Goal: Task Accomplishment & Management: Use online tool/utility

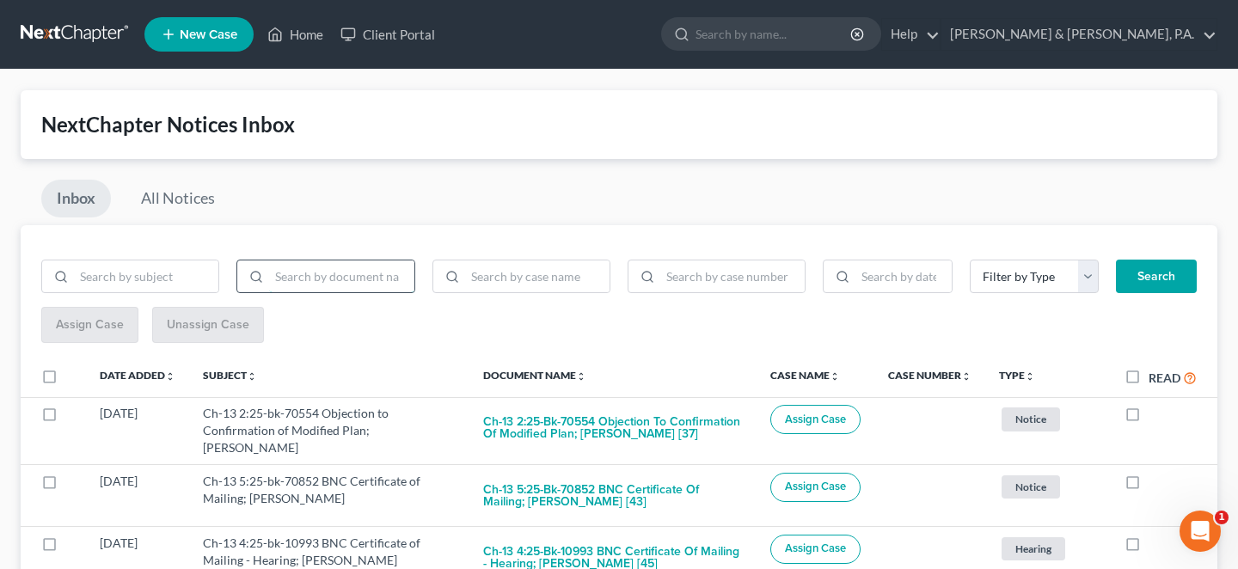
click at [301, 261] on input "search" at bounding box center [341, 276] width 144 height 33
type input "BNC"
click at [1150, 260] on button "Search" at bounding box center [1156, 277] width 81 height 34
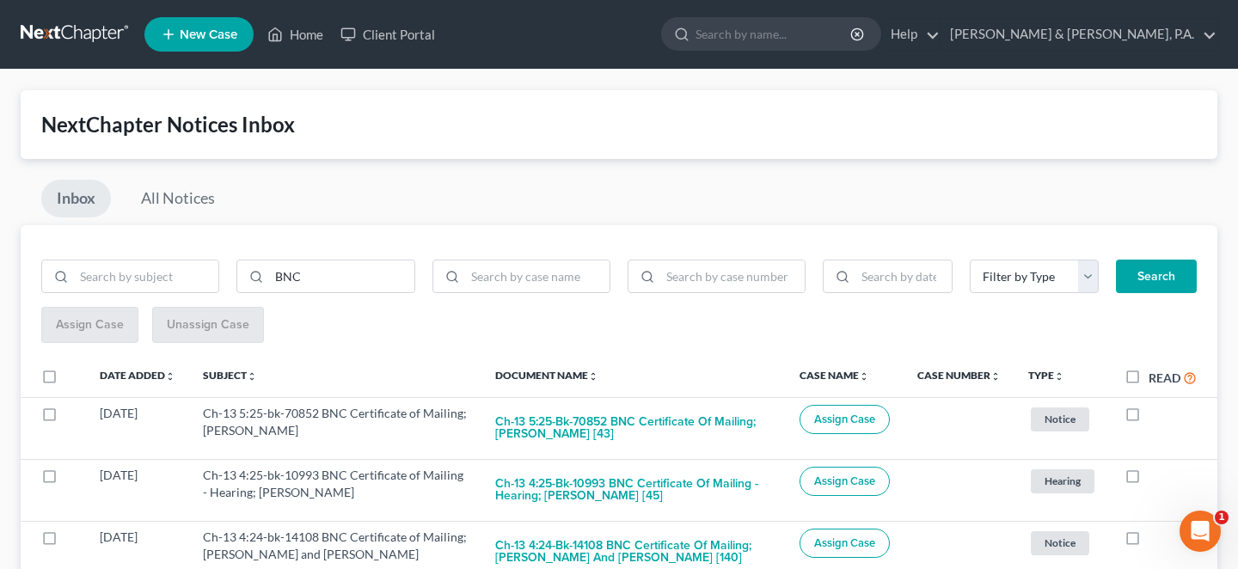
click at [1151, 368] on label "Read" at bounding box center [1173, 378] width 48 height 20
click at [1155, 368] on input "Read" at bounding box center [1160, 373] width 11 height 11
checkbox input "true"
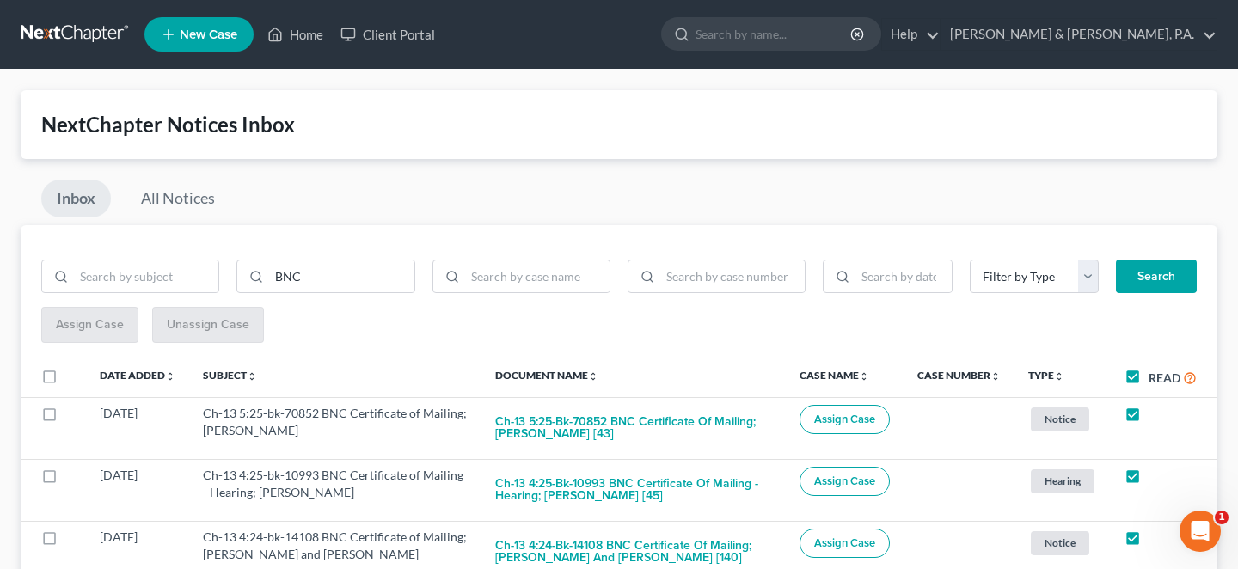
checkbox input "true"
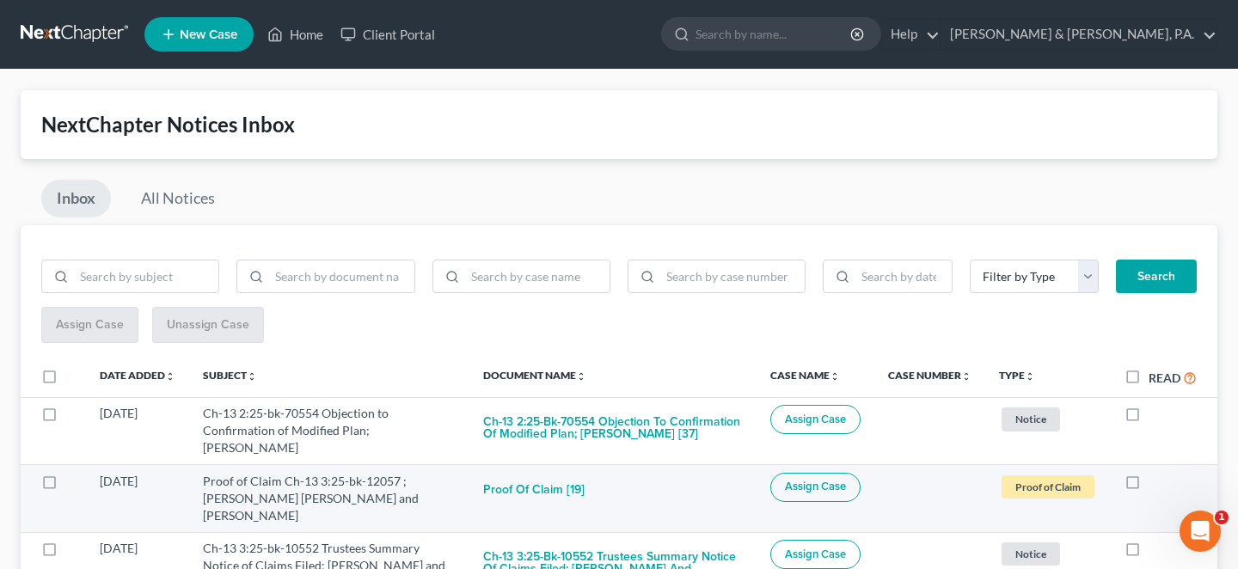
click at [1149, 486] on label at bounding box center [1149, 486] width 0 height 0
click at [1155, 473] on input "checkbox" at bounding box center [1160, 478] width 11 height 11
checkbox input "true"
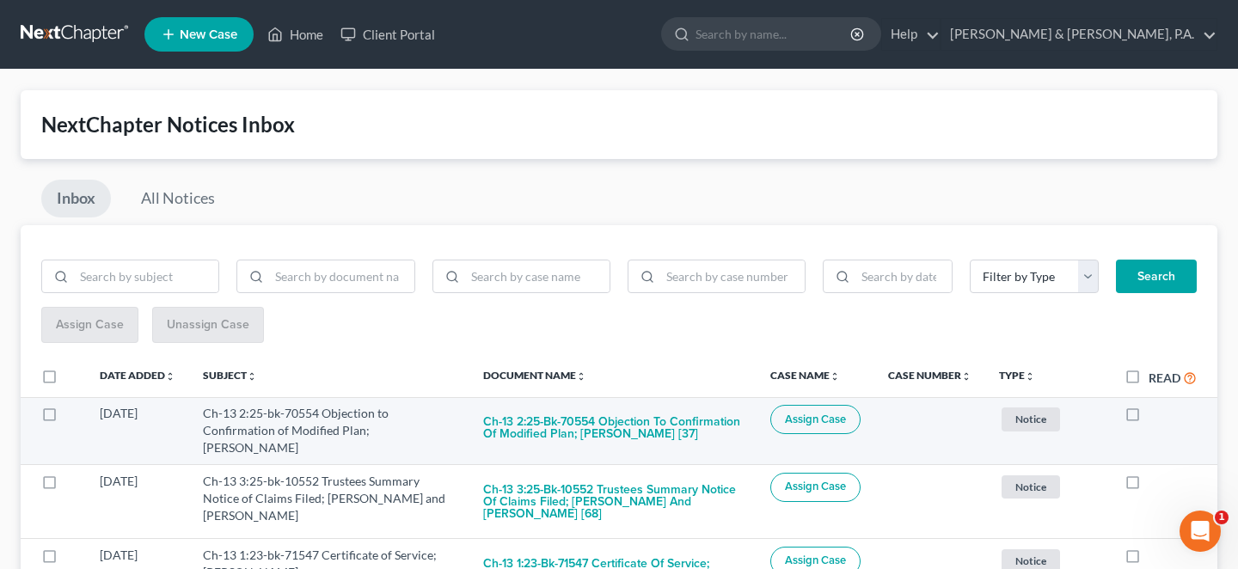
scroll to position [200, 0]
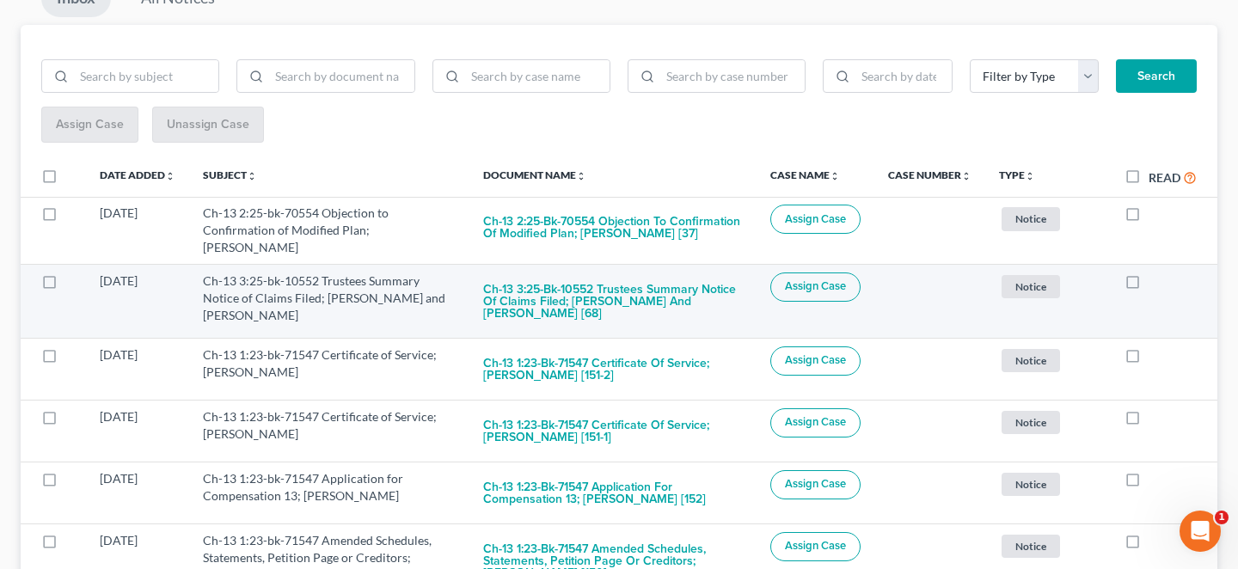
click at [1149, 285] on label at bounding box center [1149, 285] width 0 height 0
click at [1155, 273] on input "checkbox" at bounding box center [1160, 278] width 11 height 11
checkbox input "true"
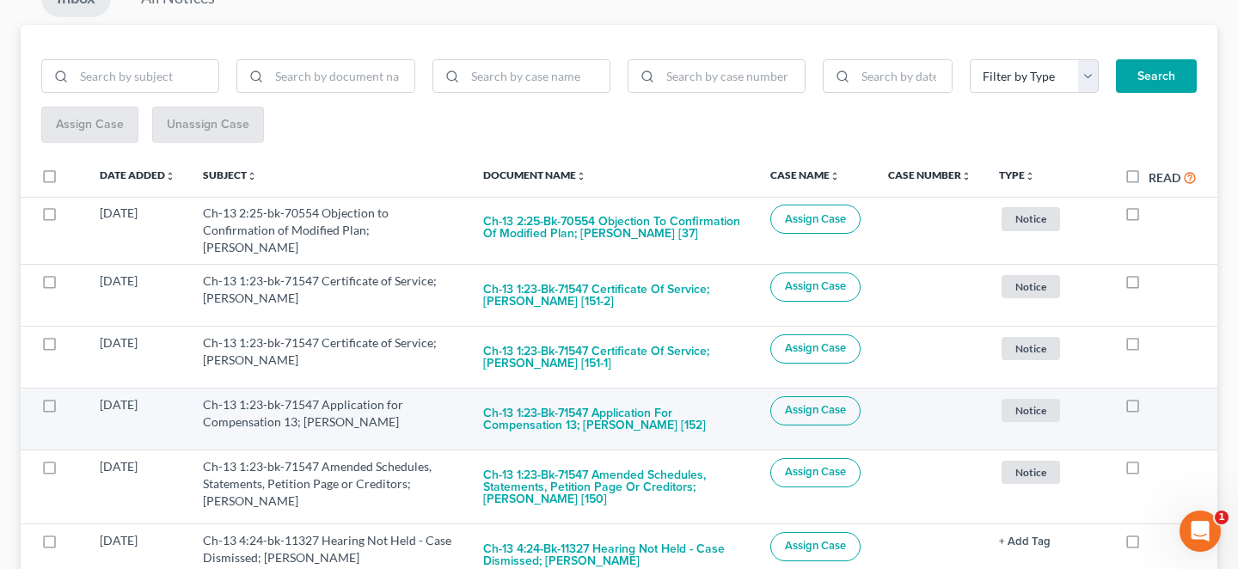
click at [1149, 409] on label at bounding box center [1149, 409] width 0 height 0
click at [1155, 396] on input "checkbox" at bounding box center [1160, 401] width 11 height 11
checkbox input "true"
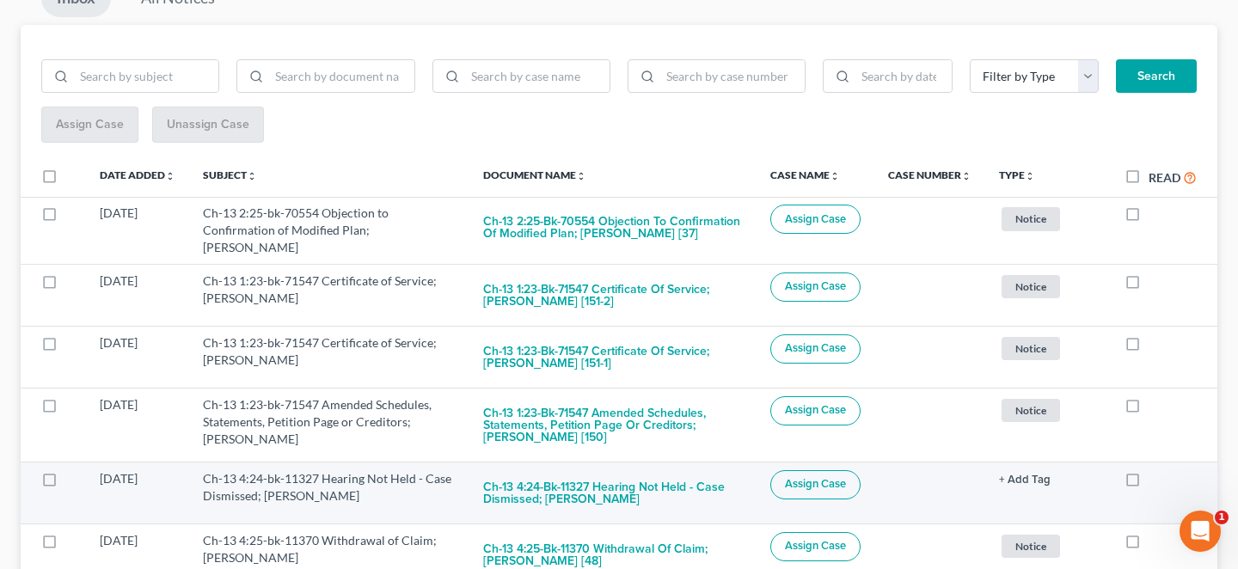
click at [1149, 483] on label at bounding box center [1149, 483] width 0 height 0
click at [1155, 470] on input "checkbox" at bounding box center [1160, 475] width 11 height 11
checkbox input "true"
click at [1149, 483] on label at bounding box center [1149, 483] width 0 height 0
click at [1155, 470] on input "checkbox" at bounding box center [1160, 475] width 11 height 11
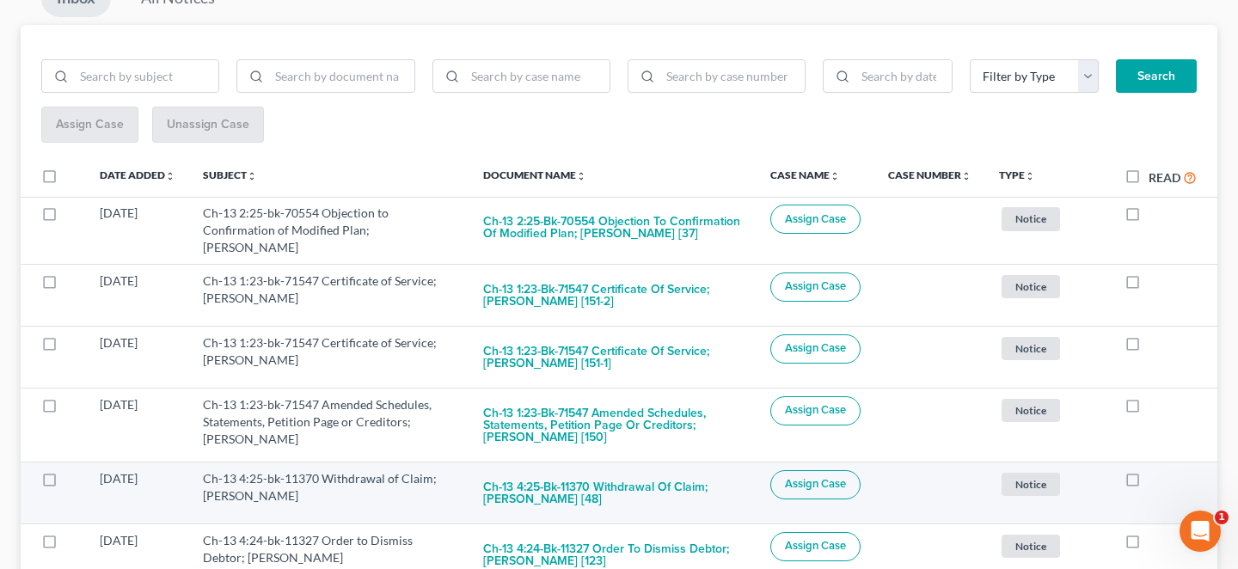
checkbox input "true"
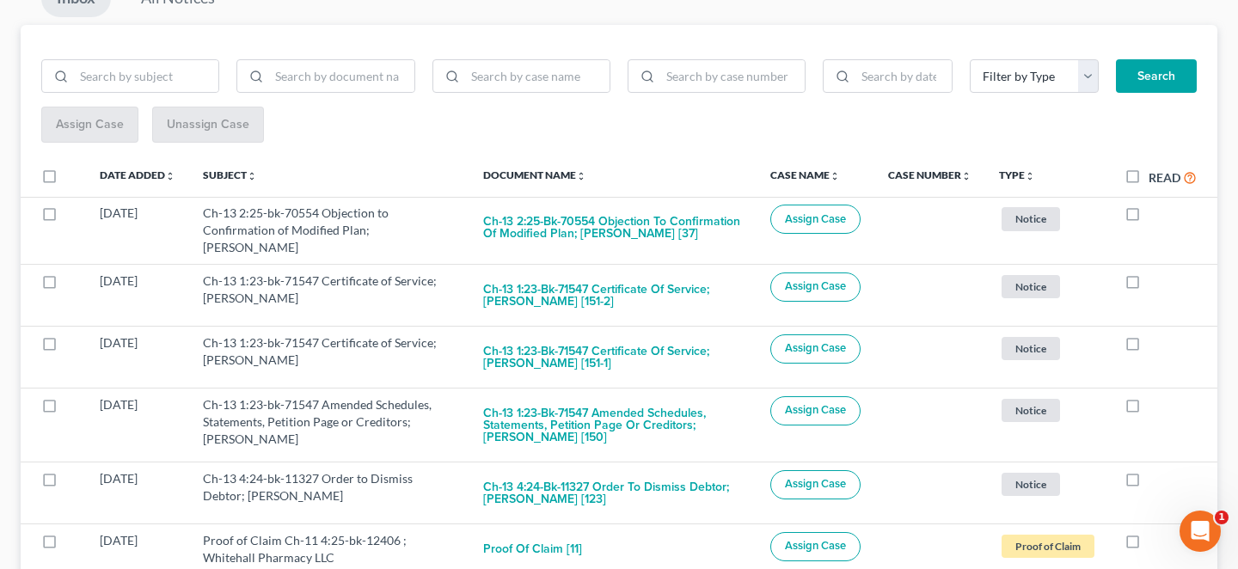
click at [1149, 483] on label at bounding box center [1149, 483] width 0 height 0
click at [1155, 470] on input "checkbox" at bounding box center [1160, 475] width 11 height 11
checkbox input "true"
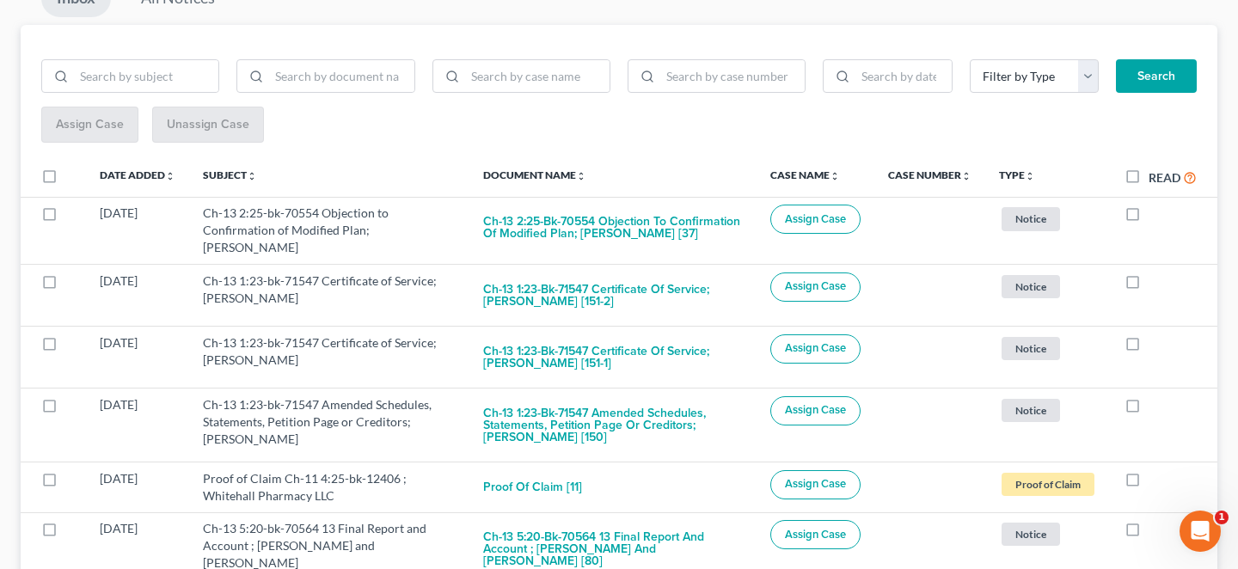
click at [1149, 483] on label at bounding box center [1149, 483] width 0 height 0
click at [1155, 470] on input "checkbox" at bounding box center [1160, 475] width 11 height 11
checkbox input "true"
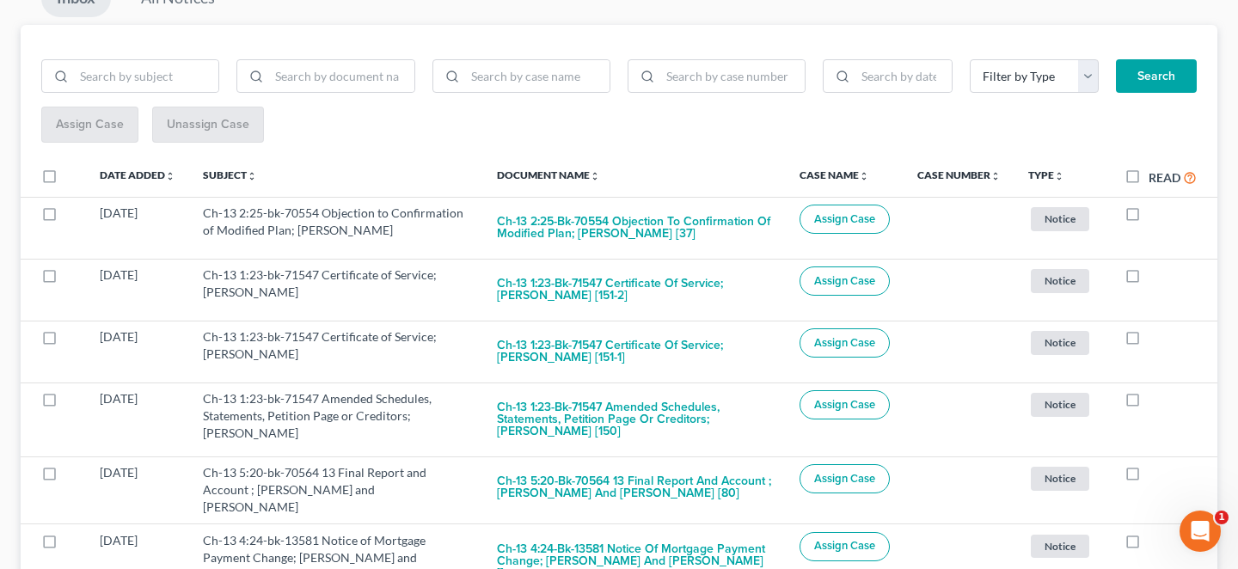
click at [1149, 477] on label at bounding box center [1149, 477] width 0 height 0
click at [1155, 464] on input "checkbox" at bounding box center [1160, 469] width 11 height 11
checkbox input "true"
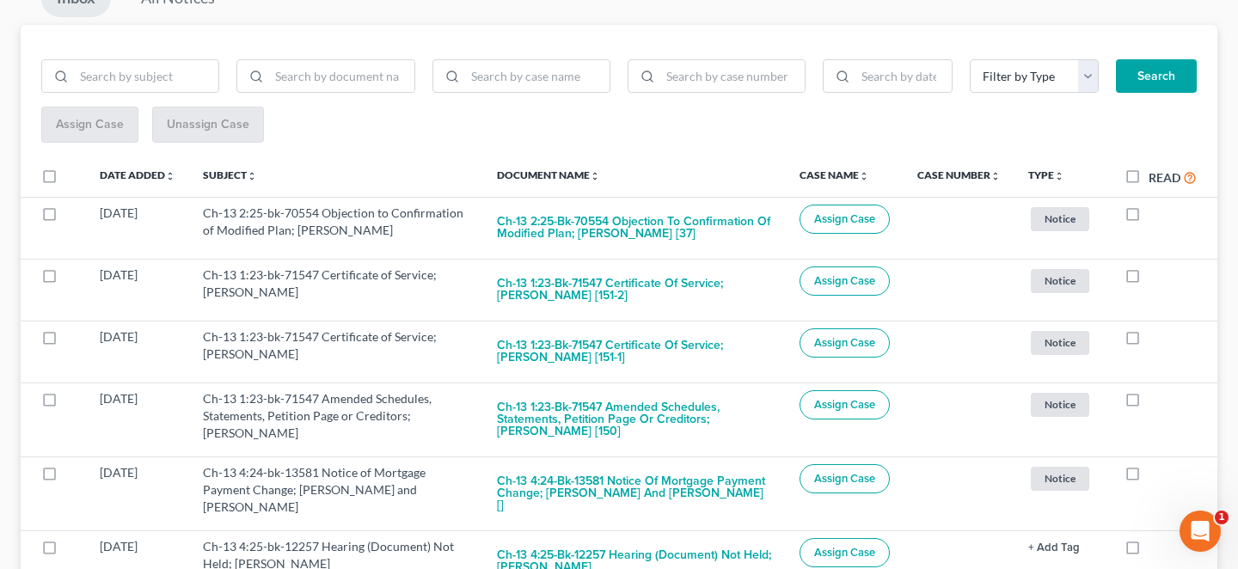
click at [1149, 477] on label at bounding box center [1149, 477] width 0 height 0
click at [1155, 464] on input "checkbox" at bounding box center [1160, 469] width 11 height 11
checkbox input "true"
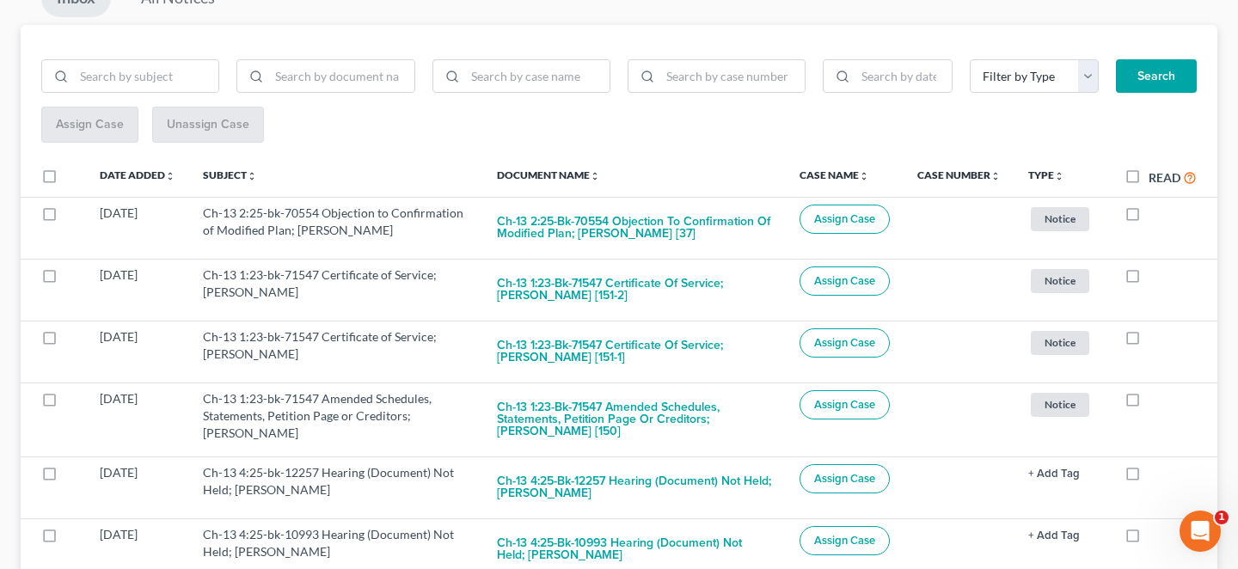
click at [1149, 477] on label at bounding box center [1149, 477] width 0 height 0
click at [1155, 464] on input "checkbox" at bounding box center [1160, 469] width 11 height 11
checkbox input "true"
click at [1149, 477] on label at bounding box center [1149, 477] width 0 height 0
click at [1155, 464] on input "checkbox" at bounding box center [1160, 469] width 11 height 11
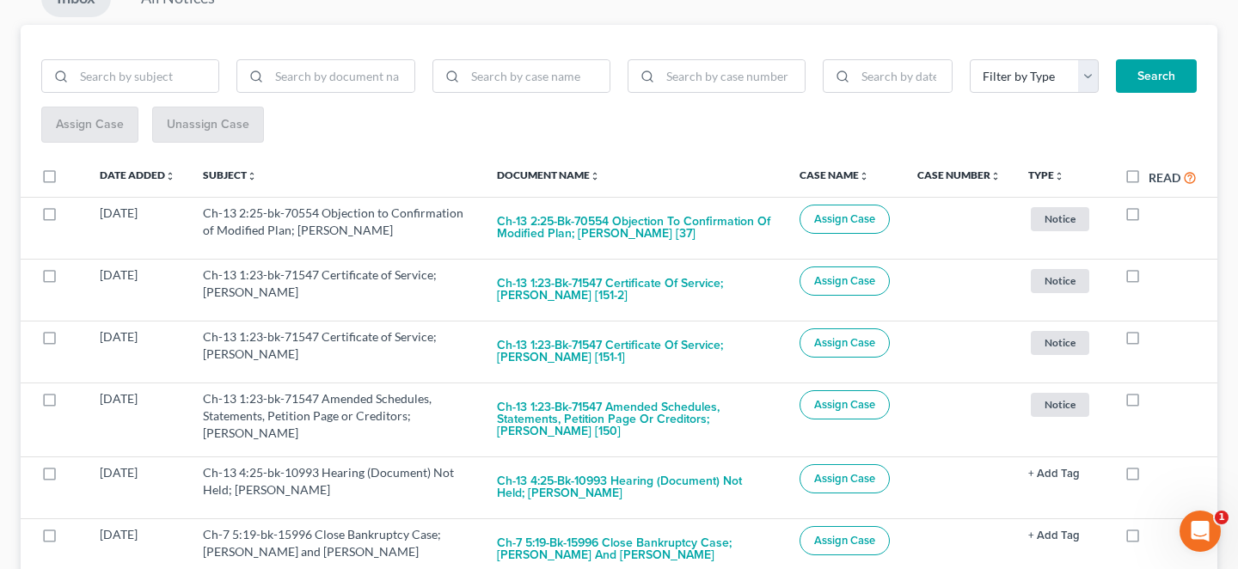
checkbox input "true"
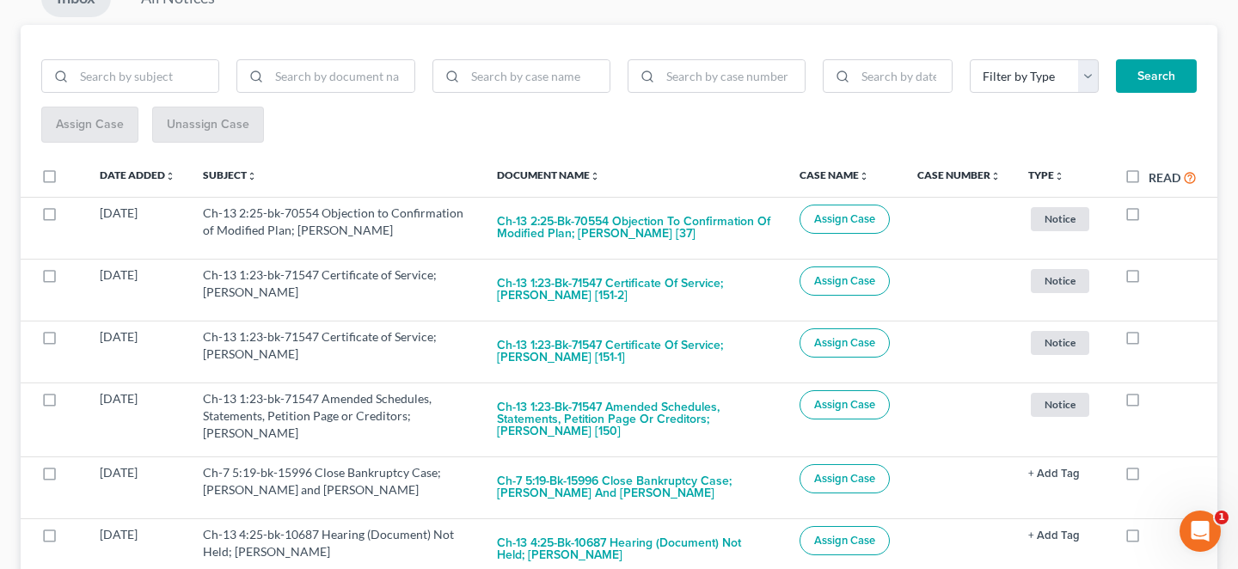
click at [1149, 477] on label at bounding box center [1149, 477] width 0 height 0
click at [1155, 464] on input "checkbox" at bounding box center [1160, 469] width 11 height 11
checkbox input "true"
click at [1149, 477] on label at bounding box center [1149, 477] width 0 height 0
click at [1155, 464] on input "checkbox" at bounding box center [1160, 469] width 11 height 11
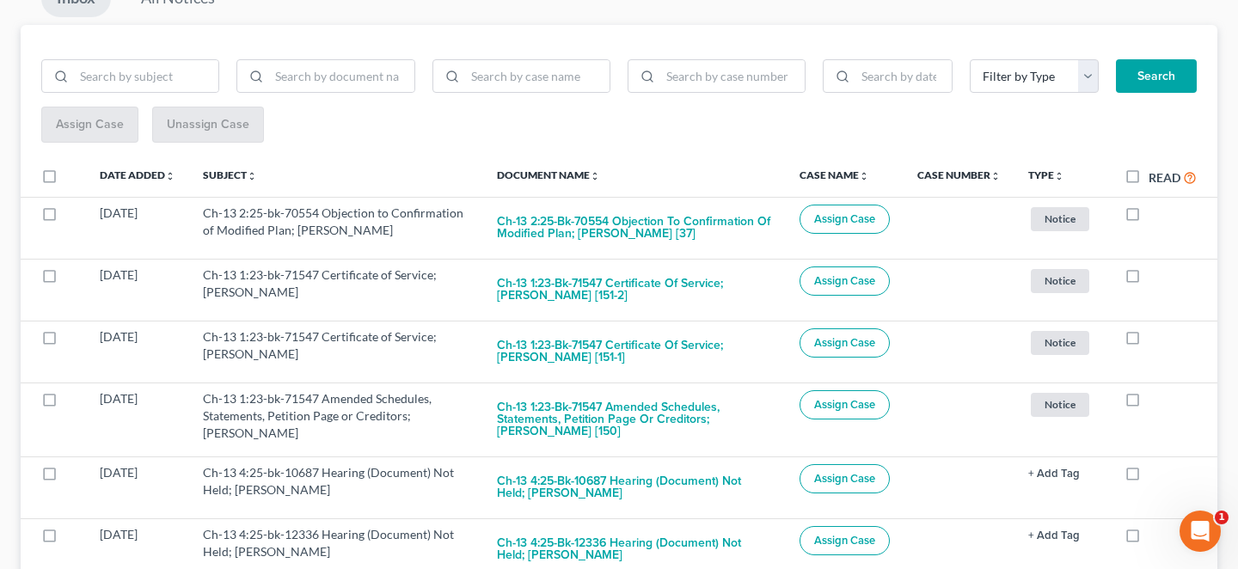
checkbox input "true"
click at [1149, 477] on label at bounding box center [1149, 477] width 0 height 0
click at [1155, 464] on input "checkbox" at bounding box center [1160, 469] width 11 height 11
checkbox input "true"
click at [1149, 477] on label at bounding box center [1149, 477] width 0 height 0
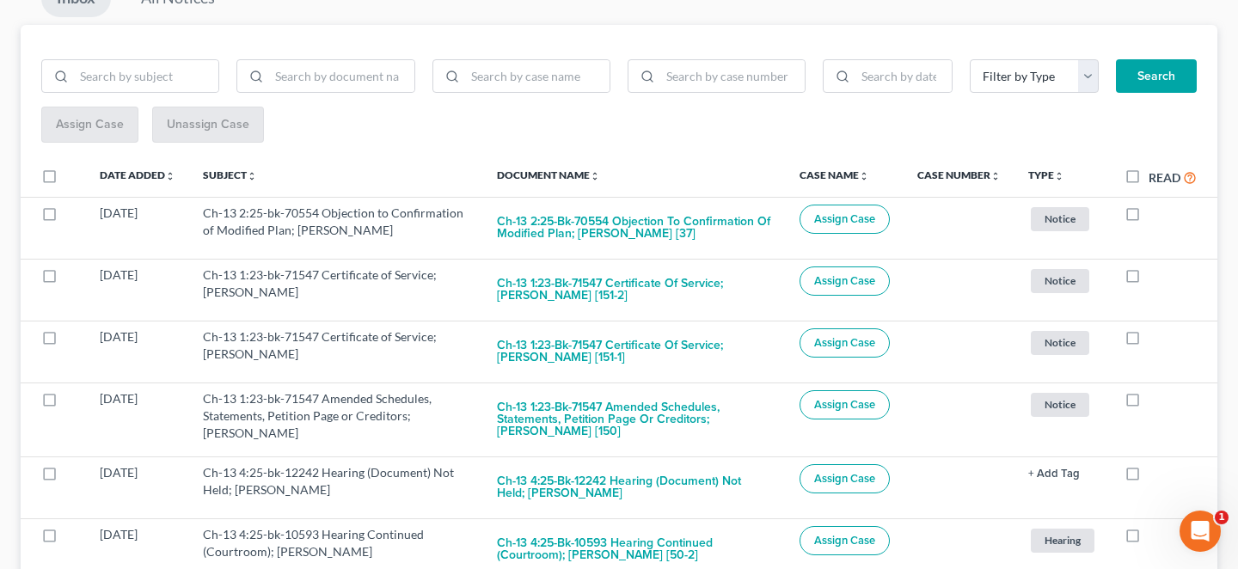
click at [1155, 464] on input "checkbox" at bounding box center [1160, 469] width 11 height 11
checkbox input "true"
click at [1149, 477] on label at bounding box center [1149, 477] width 0 height 0
click at [1155, 464] on input "checkbox" at bounding box center [1160, 469] width 11 height 11
checkbox input "true"
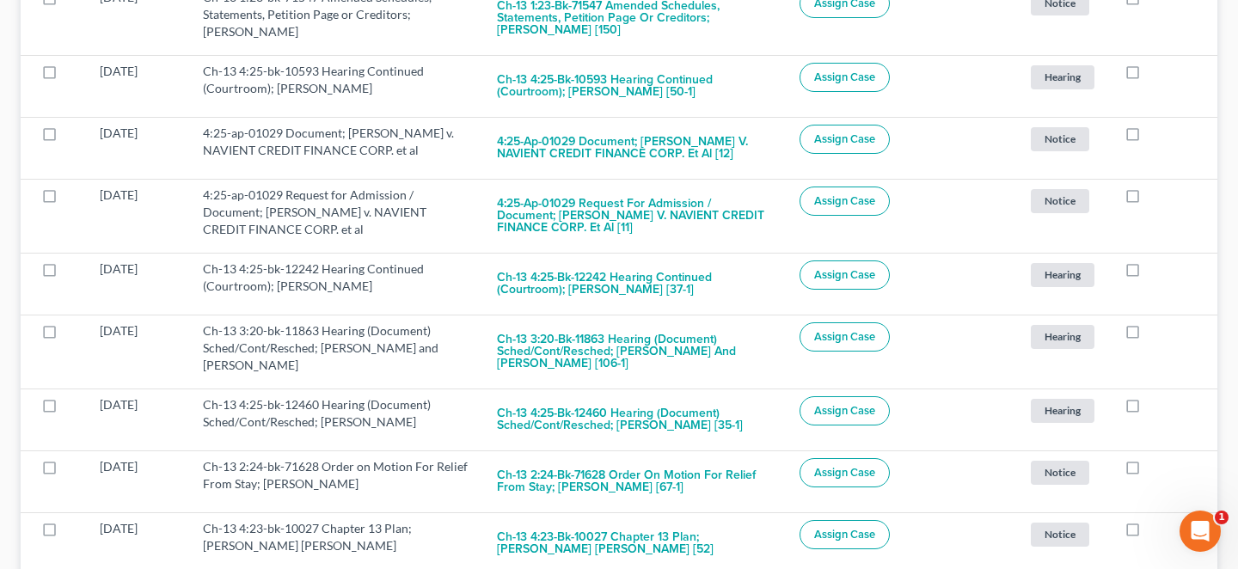
scroll to position [0, 0]
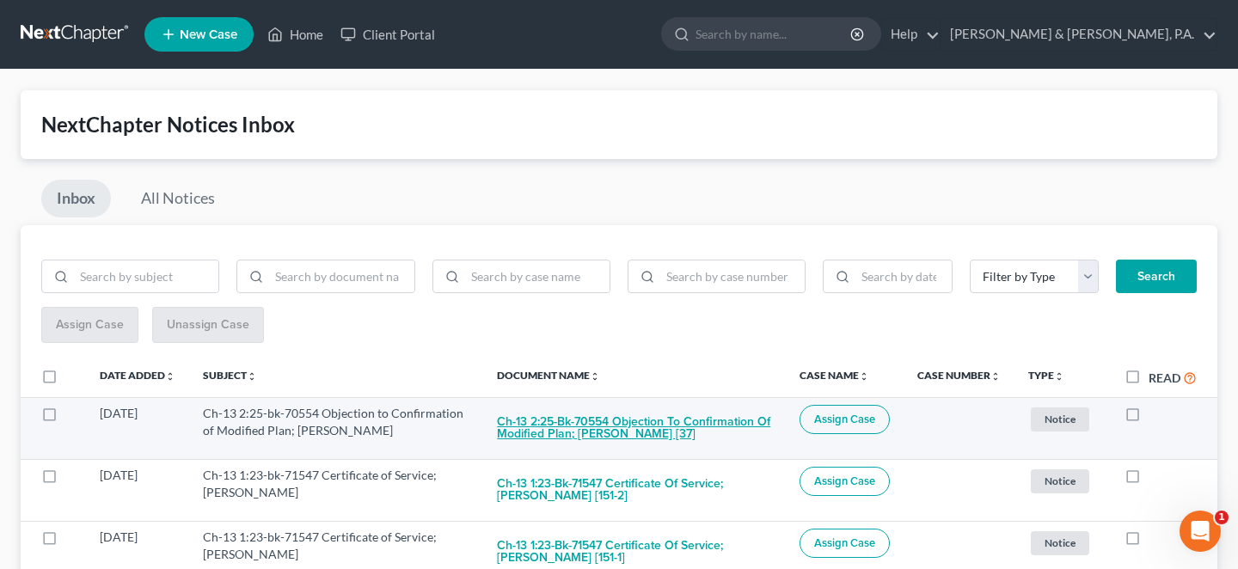
click at [576, 414] on button "Ch-13 2:25-bk-70554 Objection to Confirmation of Modified Plan; Chrystal Lee Le…" at bounding box center [634, 428] width 275 height 46
checkbox input "true"
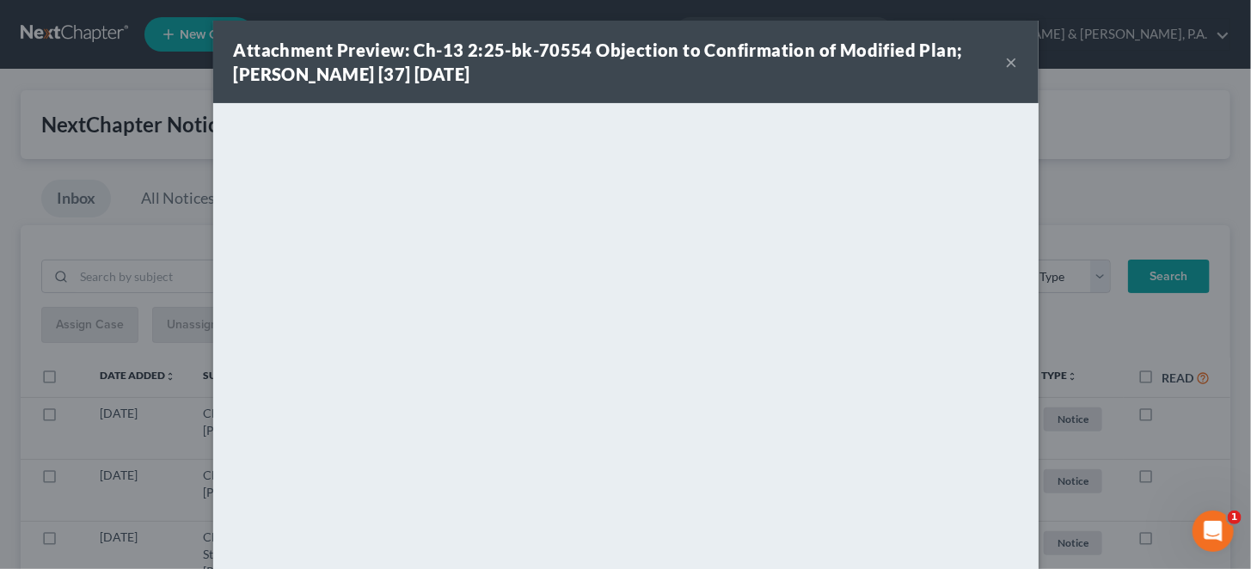
click at [1006, 52] on button "×" at bounding box center [1012, 62] width 12 height 21
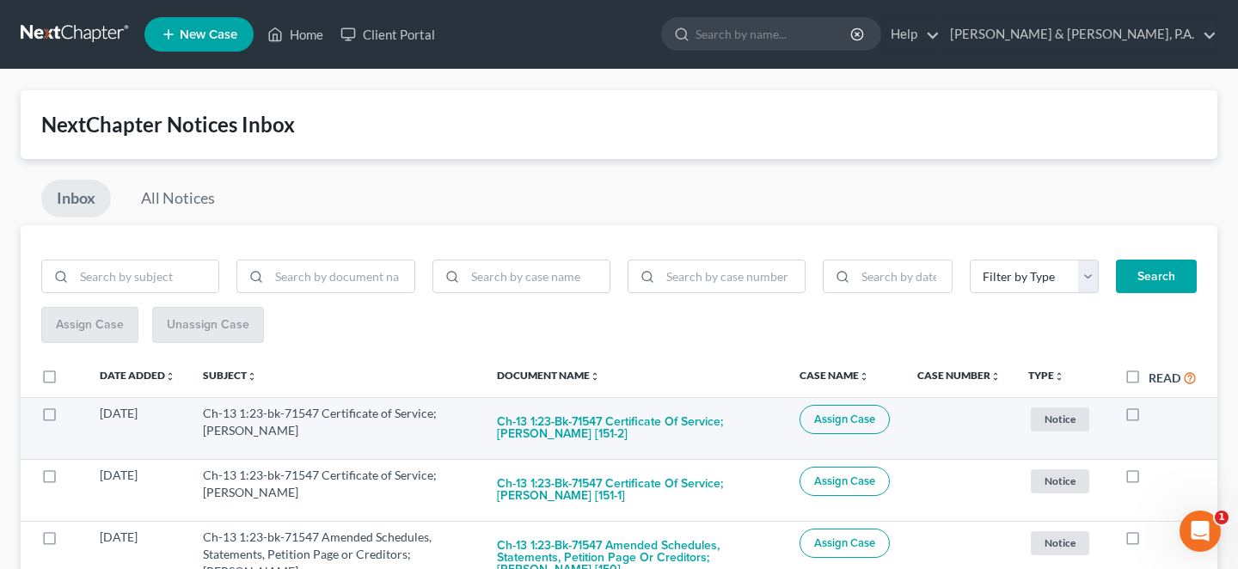
click at [1149, 418] on label at bounding box center [1149, 418] width 0 height 0
click at [1155, 405] on input "checkbox" at bounding box center [1160, 410] width 11 height 11
checkbox input "true"
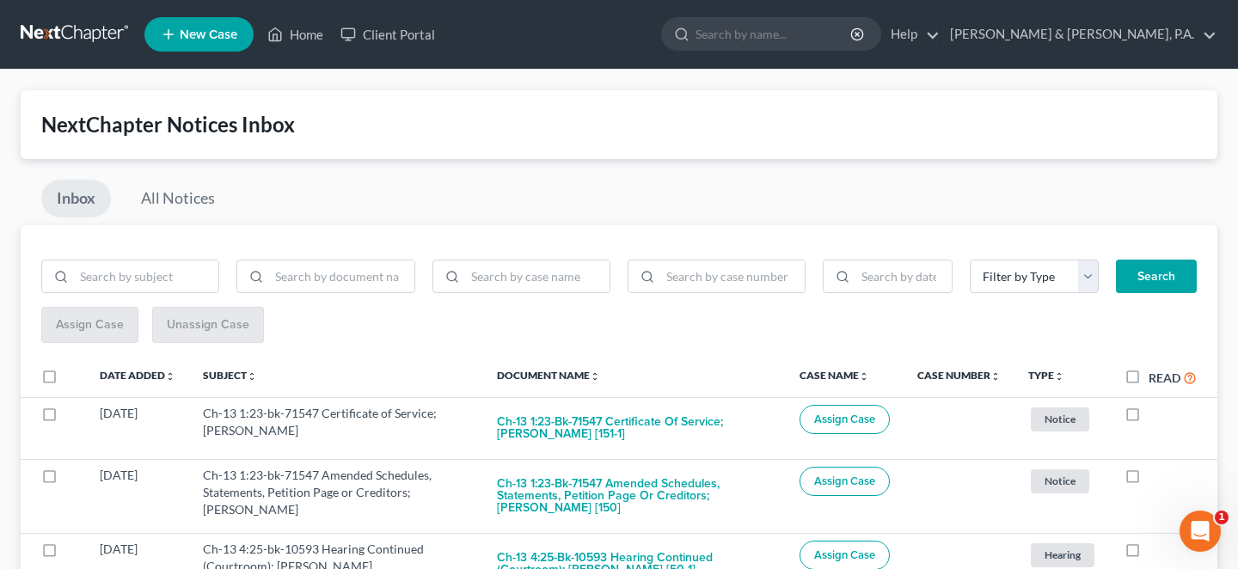
click at [1149, 418] on label at bounding box center [1149, 418] width 0 height 0
click at [1155, 405] on input "checkbox" at bounding box center [1160, 410] width 11 height 11
checkbox input "true"
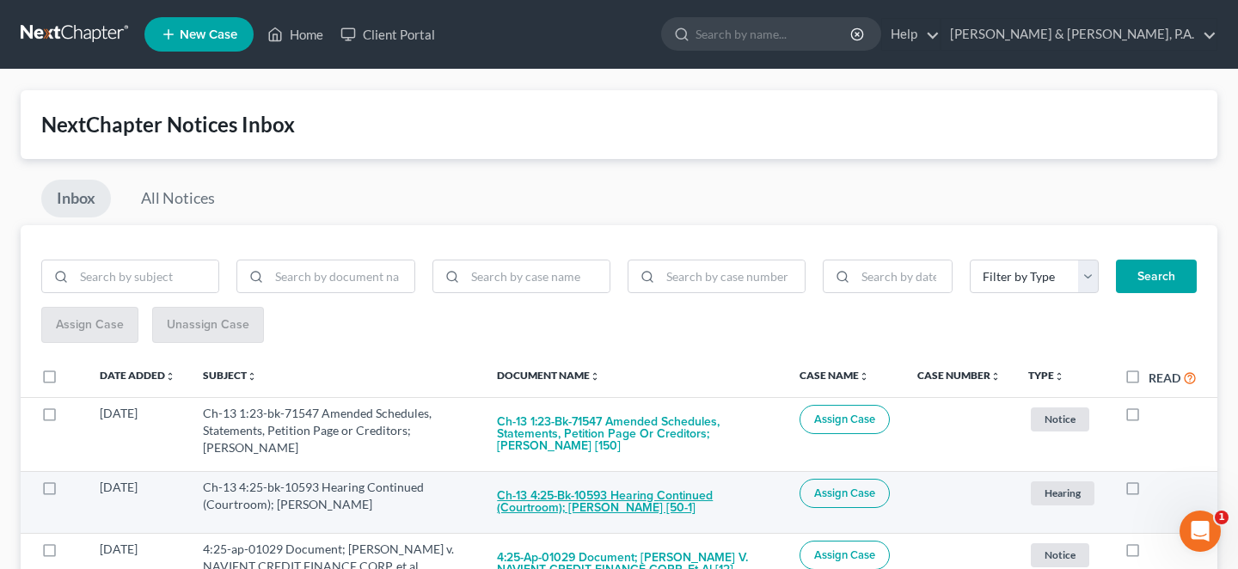
click at [606, 479] on button "Ch-13 4:25-bk-10593 Hearing Continued (Courtroom); [PERSON_NAME] [50-1]" at bounding box center [634, 502] width 275 height 46
checkbox input "true"
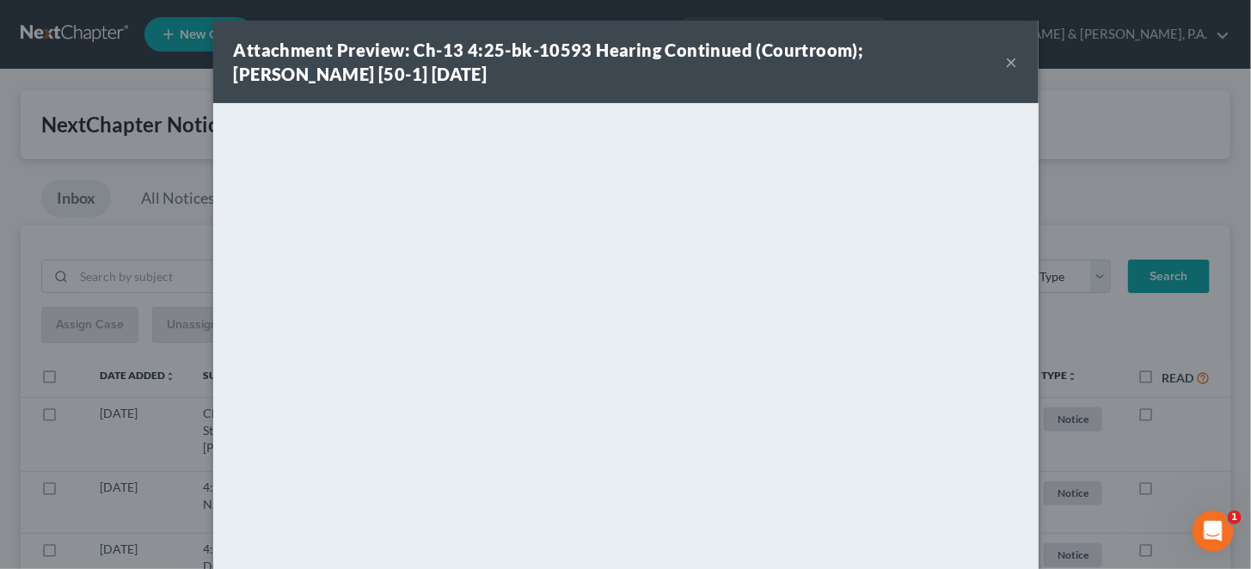
click at [1006, 56] on button "×" at bounding box center [1012, 62] width 12 height 21
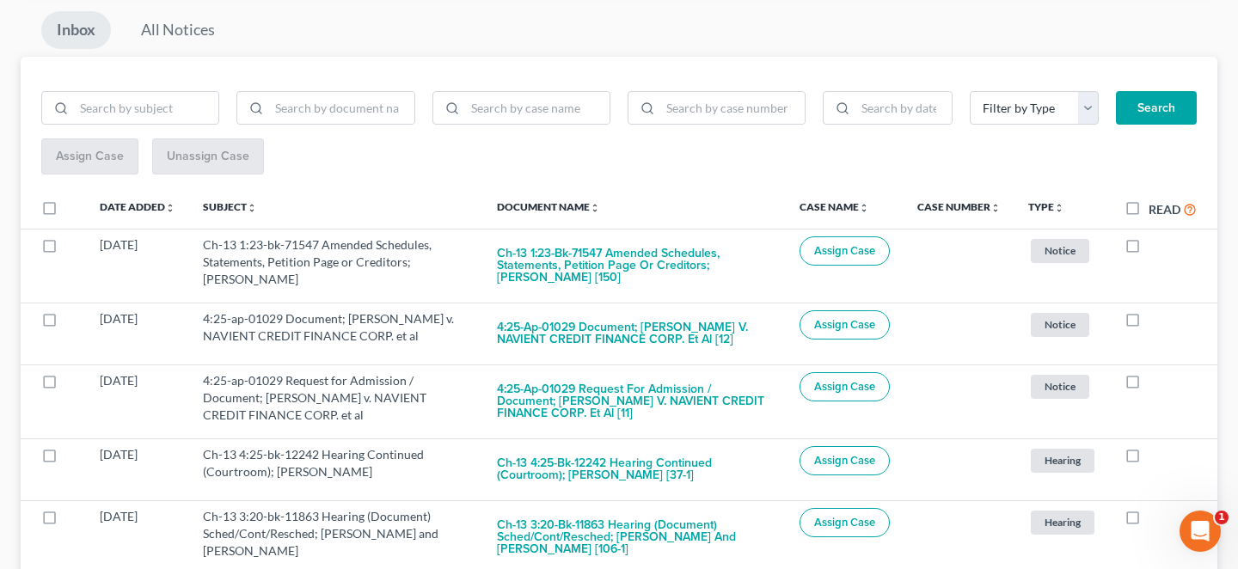
scroll to position [200, 0]
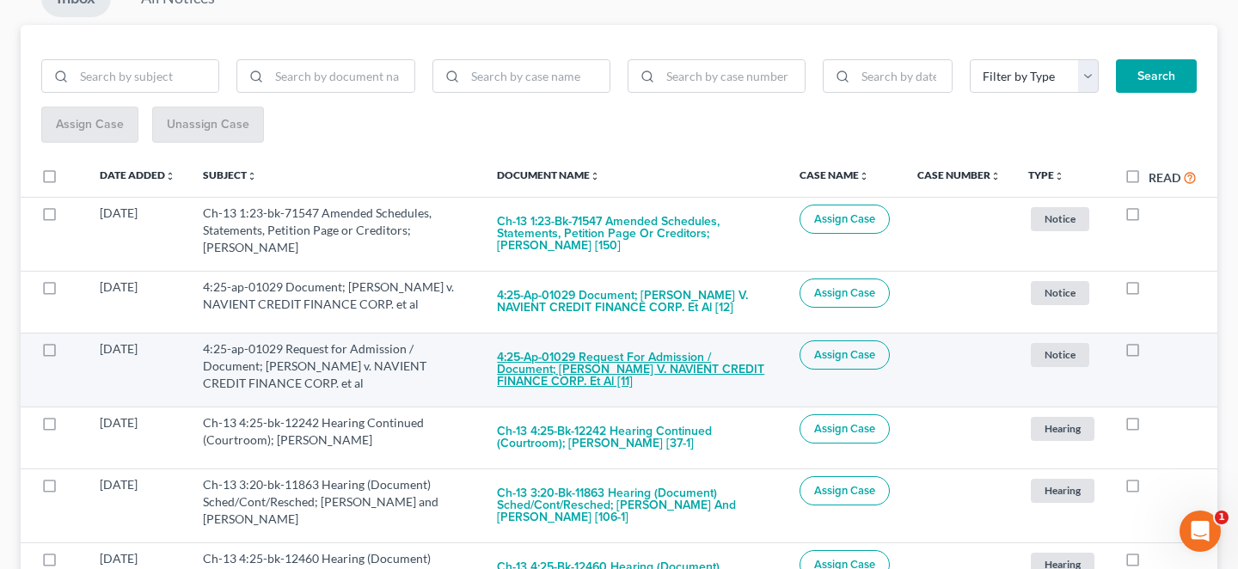
click at [682, 340] on button "4:25-ap-01029 Request for Admission / Document; [PERSON_NAME] v. NAVIENT CREDIT…" at bounding box center [634, 369] width 275 height 58
checkbox input "true"
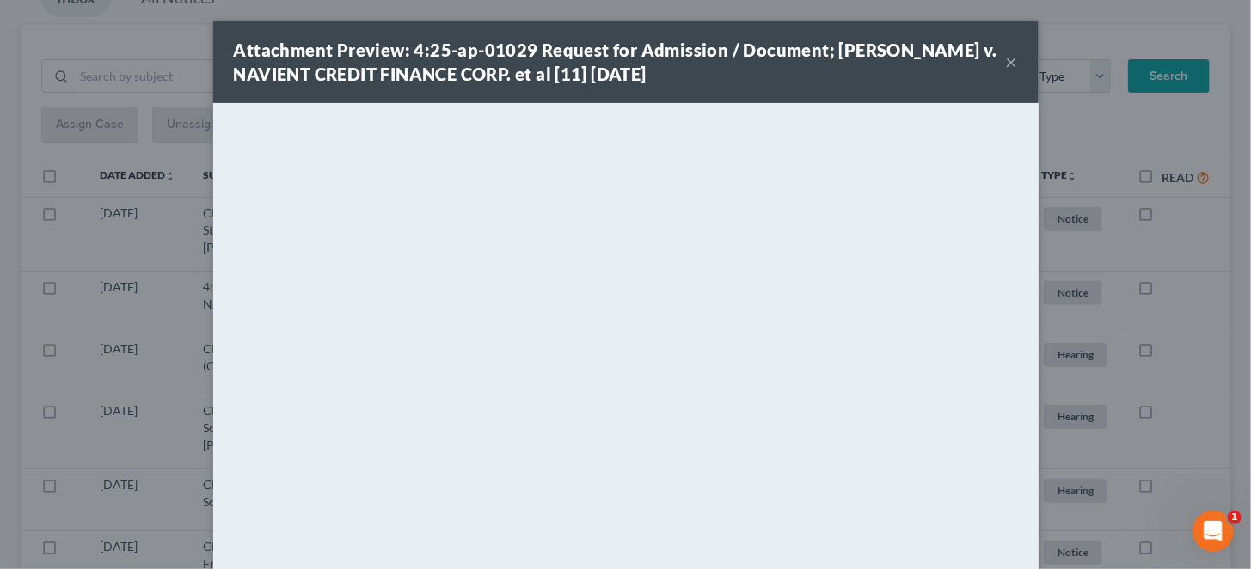
click at [1006, 58] on button "×" at bounding box center [1012, 62] width 12 height 21
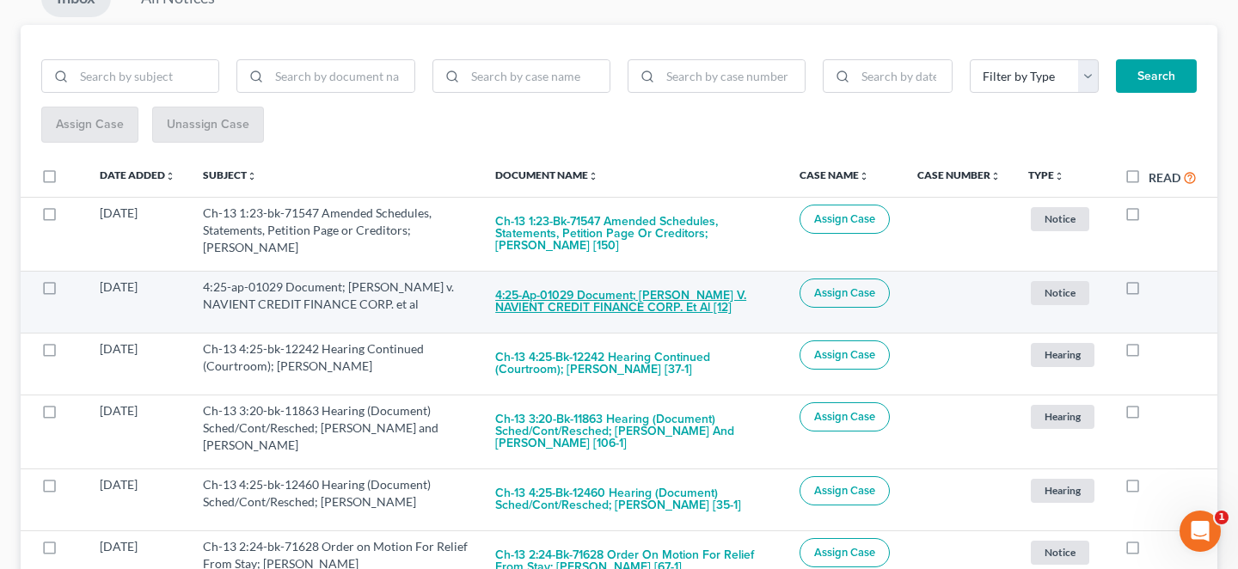
click at [614, 279] on button "4:25-ap-01029 Document; [PERSON_NAME] v. NAVIENT CREDIT FINANCE CORP. et al [12]" at bounding box center [633, 302] width 277 height 46
checkbox input "true"
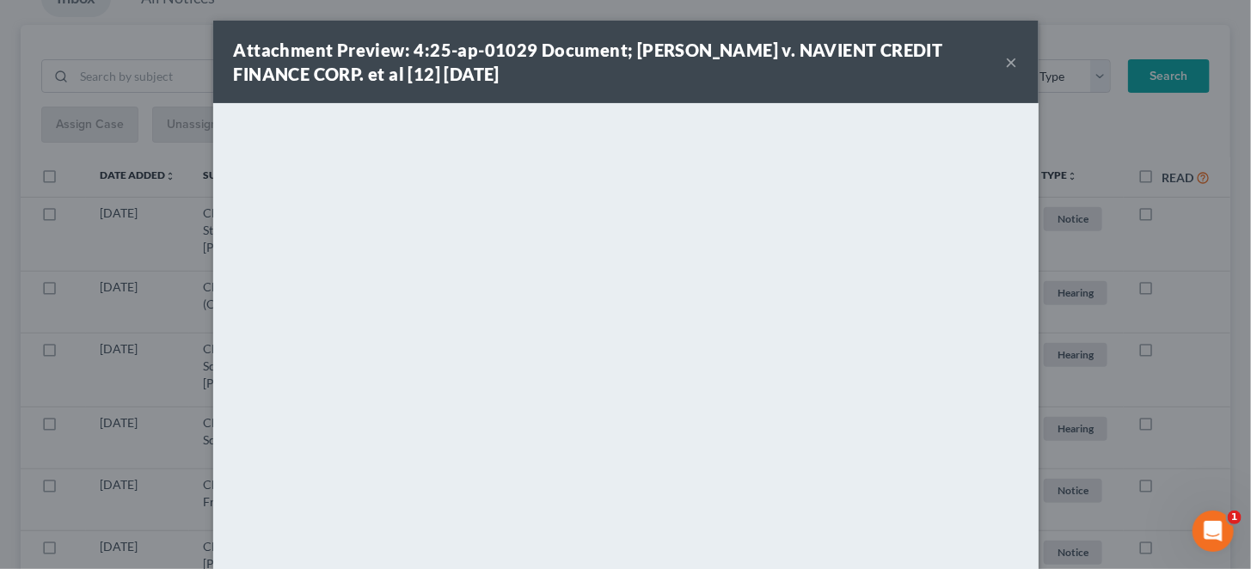
click at [1006, 54] on button "×" at bounding box center [1012, 62] width 12 height 21
